Goal: Find contact information

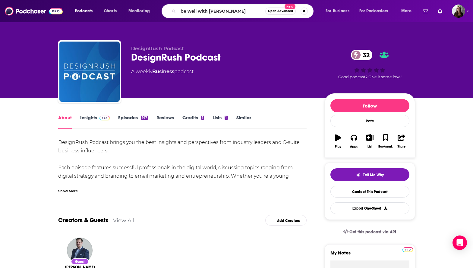
type input "be well with [PERSON_NAME]"
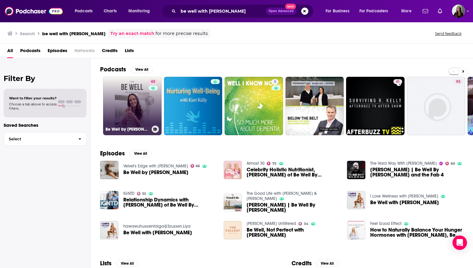
click at [139, 94] on link "63 Be Well by [PERSON_NAME]" at bounding box center [132, 106] width 58 height 58
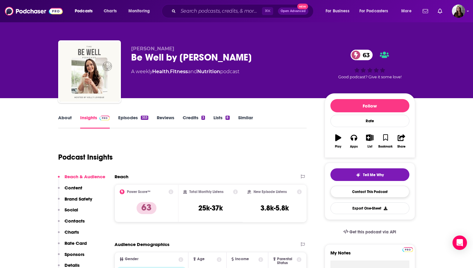
click at [356, 191] on link "Contact This Podcast" at bounding box center [369, 192] width 79 height 12
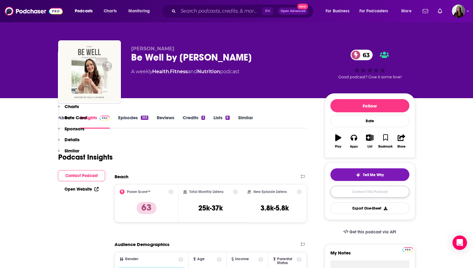
scroll to position [766, 0]
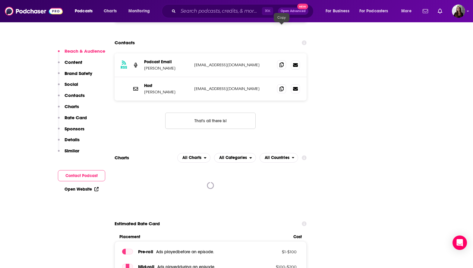
click at [281, 62] on icon at bounding box center [281, 64] width 4 height 5
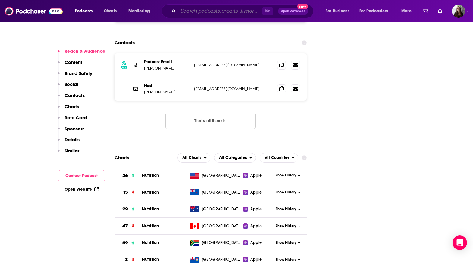
click at [248, 8] on input "Search podcasts, credits, & more..." at bounding box center [220, 11] width 84 height 10
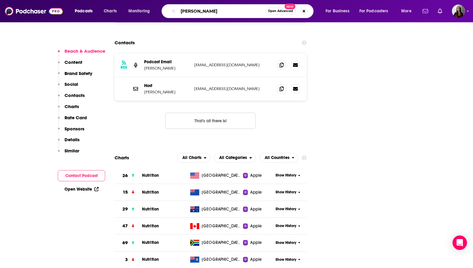
type input "[PERSON_NAME]"
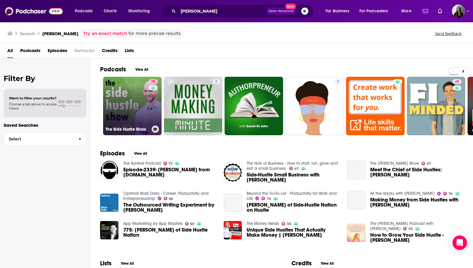
click at [131, 112] on link "78 The Side Hustle Show" at bounding box center [132, 106] width 58 height 58
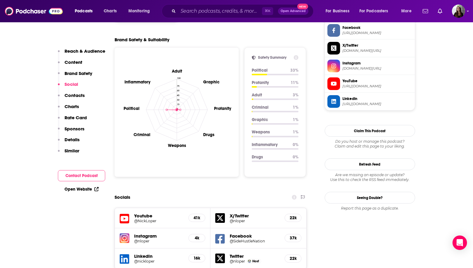
scroll to position [521, 0]
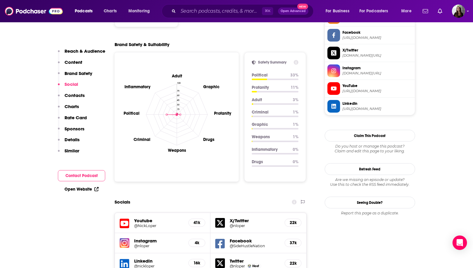
click at [354, 70] on span "Instagram" at bounding box center [377, 67] width 70 height 5
